Goal: Check status: Check status

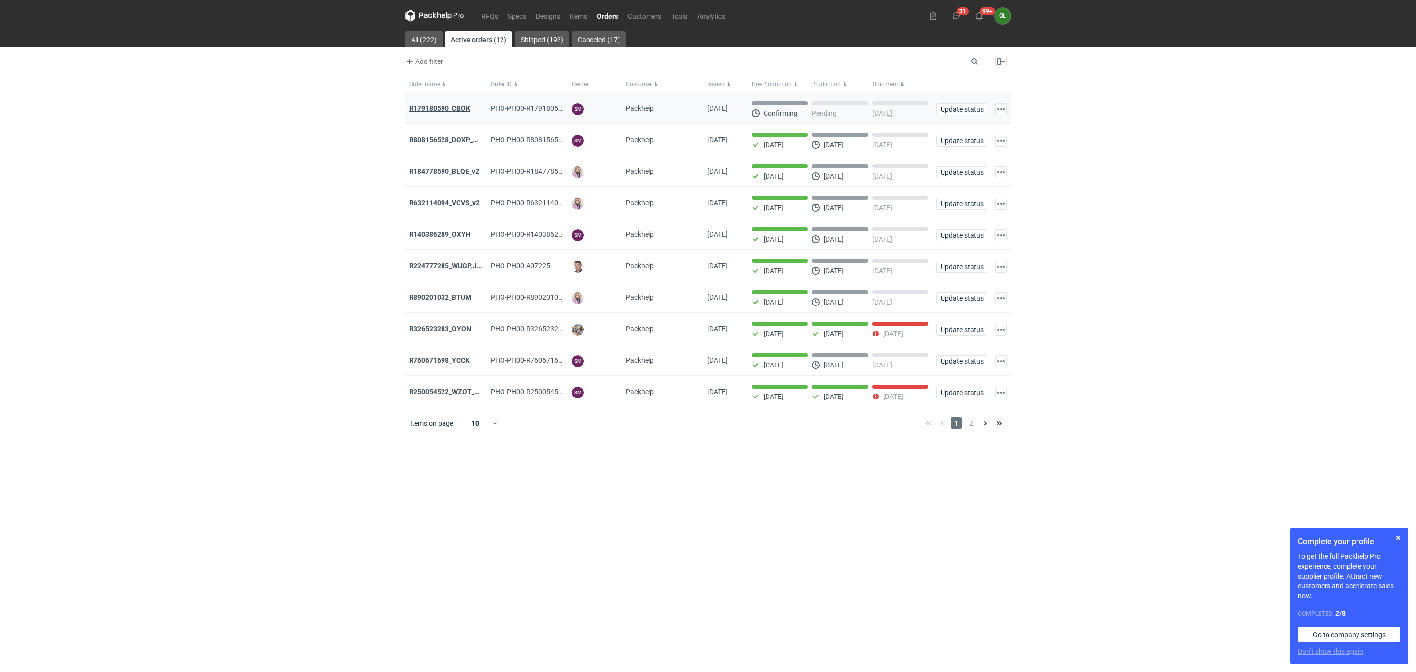
click at [422, 107] on strong "R179180590_CBOK" at bounding box center [439, 108] width 61 height 8
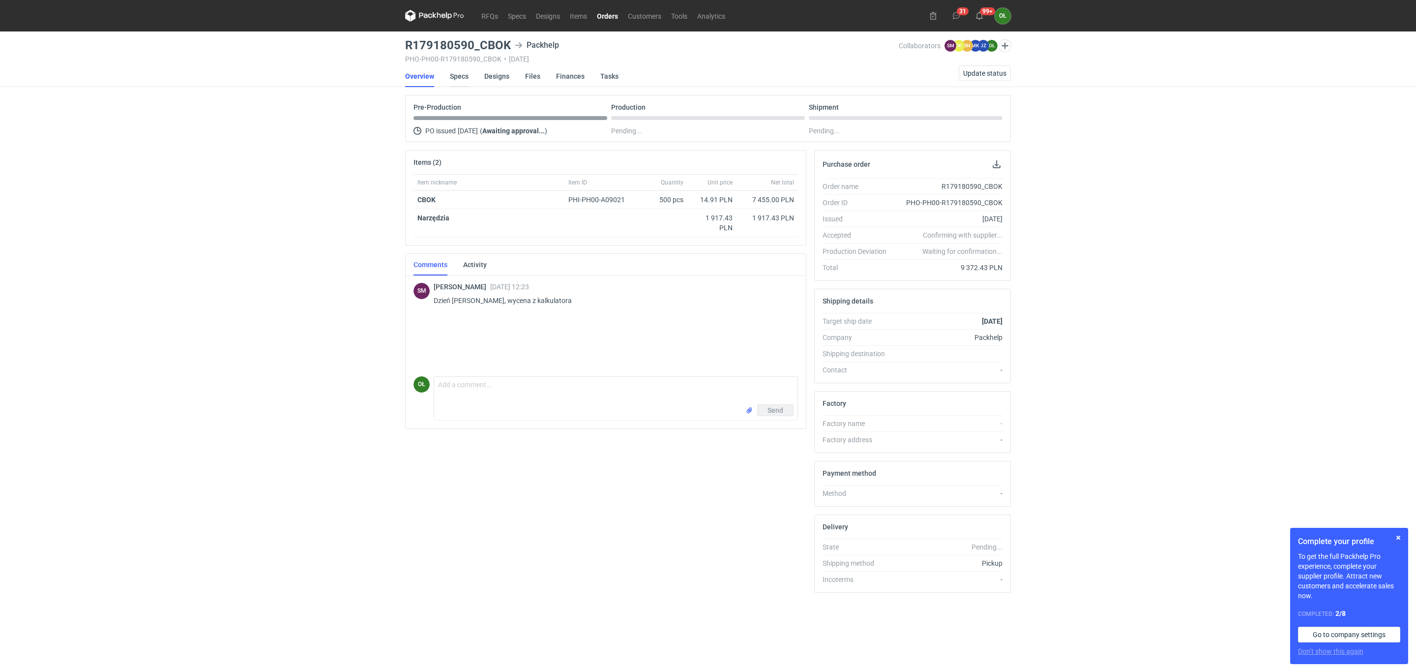
click at [454, 74] on link "Specs" at bounding box center [459, 76] width 19 height 22
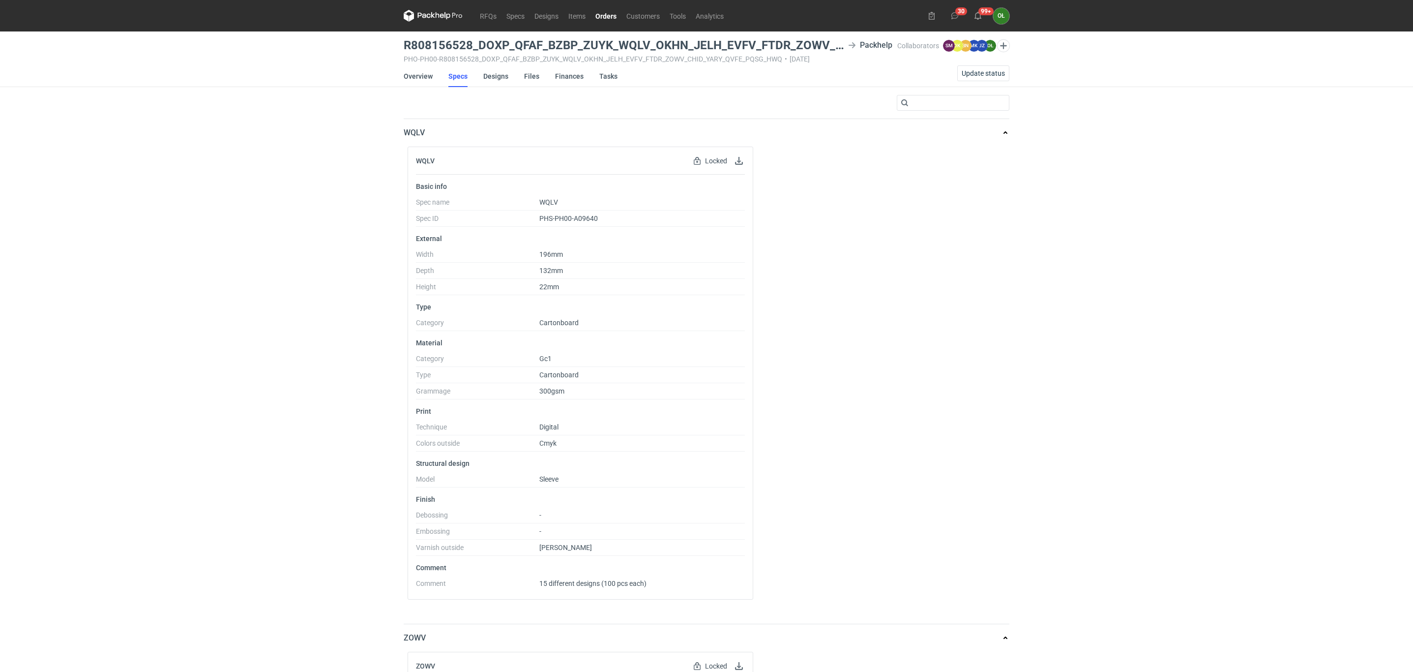
scroll to position [74, 0]
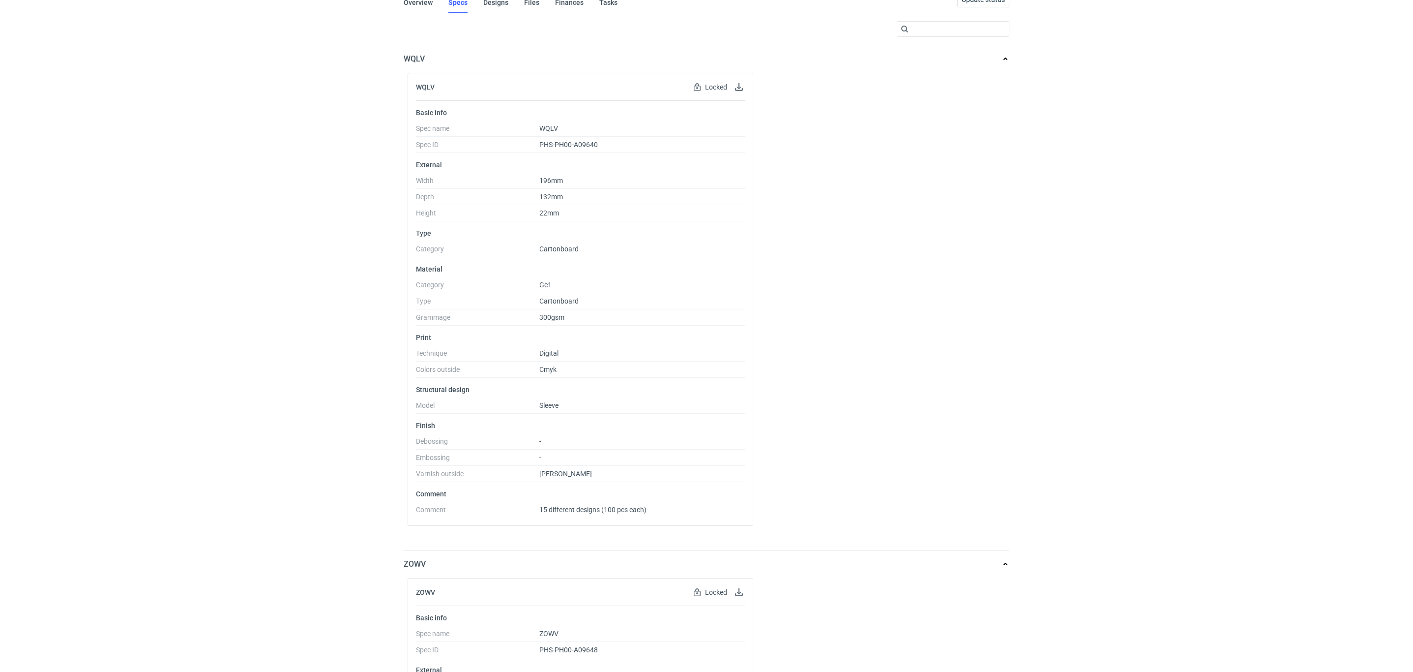
click at [227, 226] on div "RFQs Specs Designs Items Orders Customers Tools Analytics 30 99+ OŁ [PERSON_NAM…" at bounding box center [706, 262] width 1413 height 672
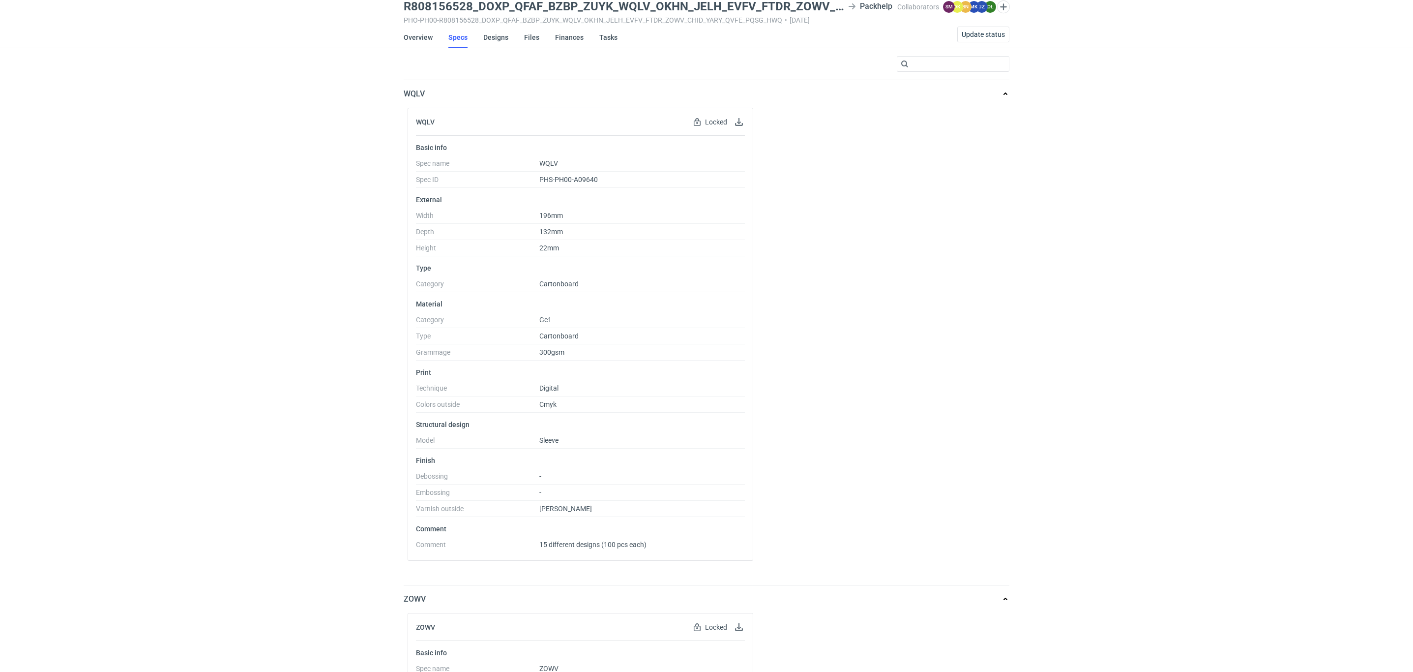
scroll to position [0, 0]
